Goal: Task Accomplishment & Management: Complete application form

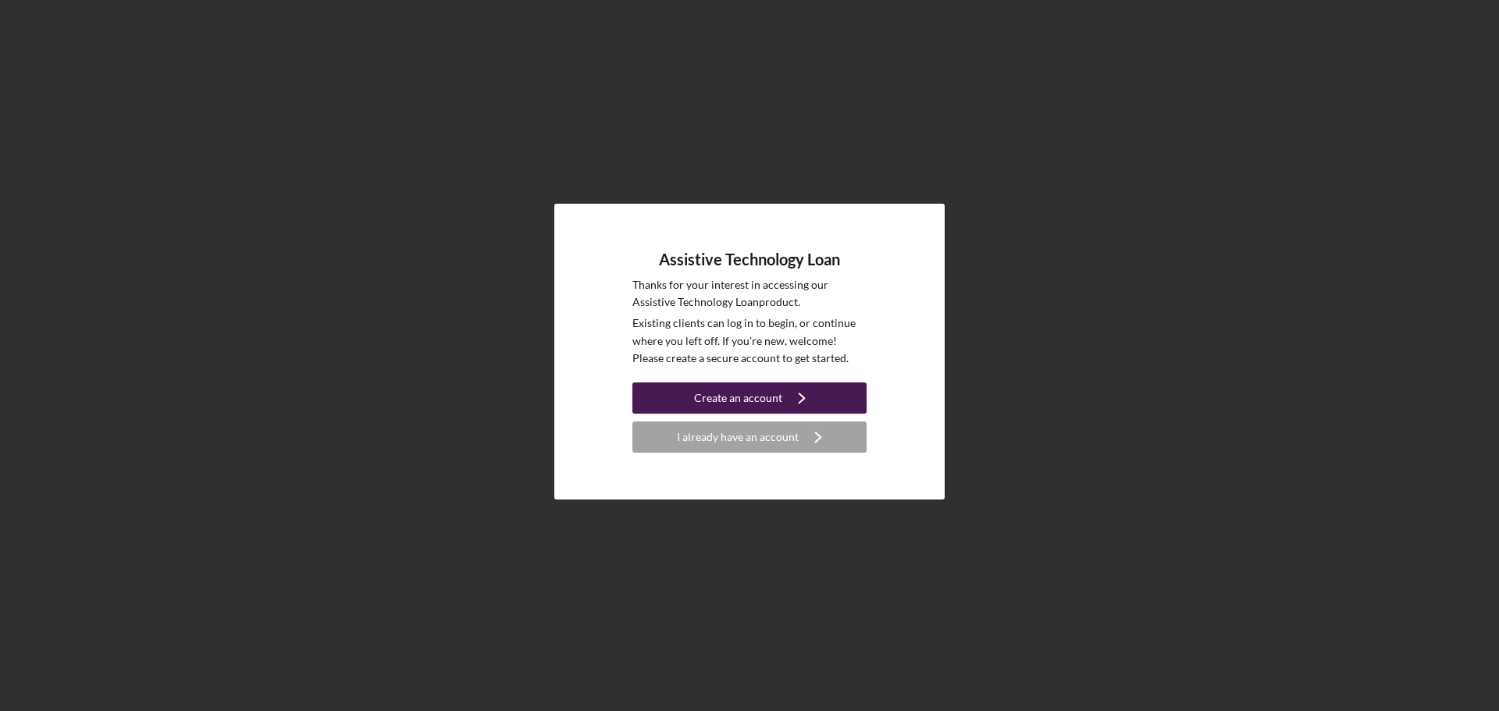
click at [826, 404] on button "Create an account Icon/Navigate" at bounding box center [749, 397] width 234 height 31
